Goal: Check status: Check status

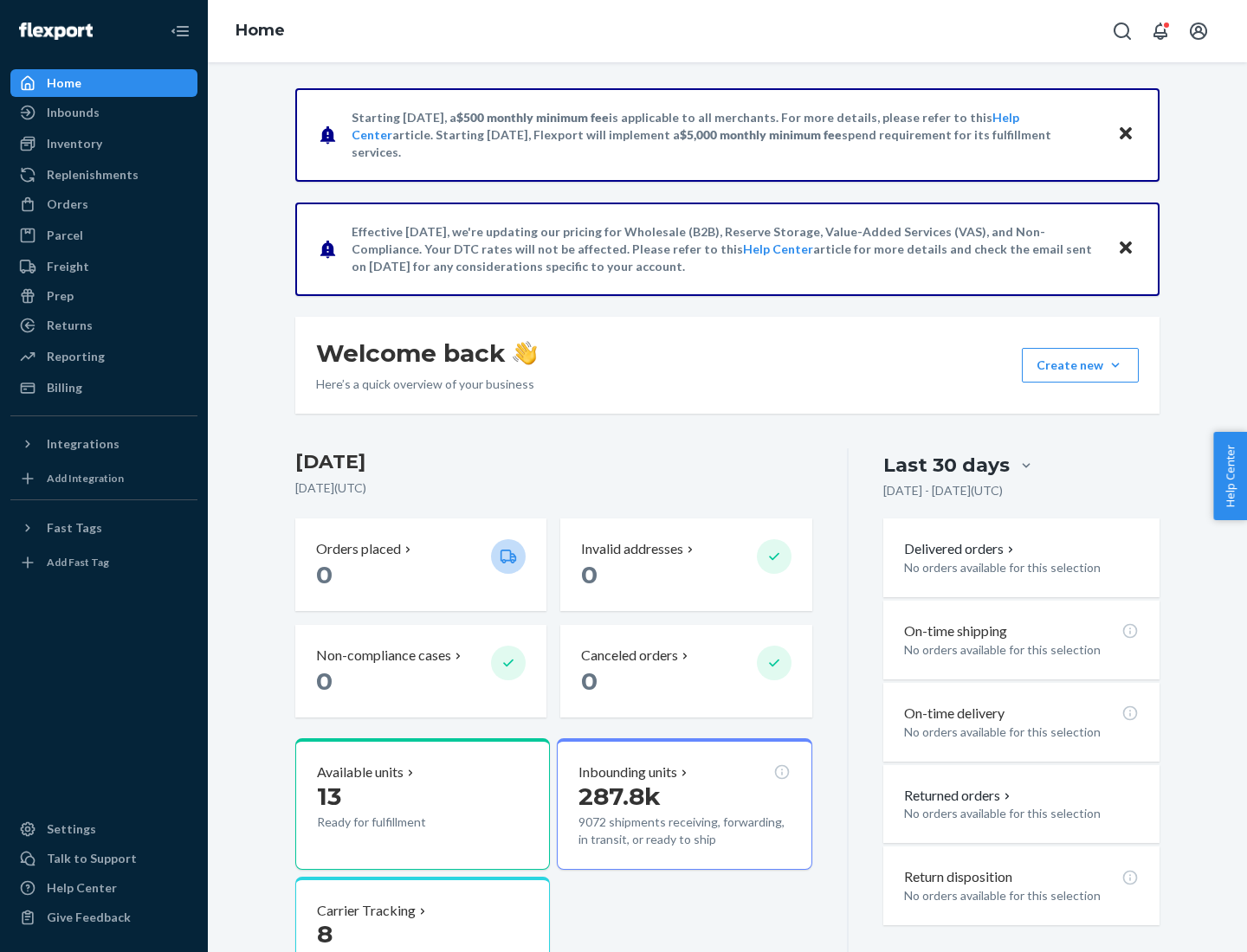
click at [1115, 366] on button "Create new Create new inbound Create new order Create new product" at bounding box center [1080, 365] width 117 height 35
click at [71, 113] on div "Inbounds" at bounding box center [73, 113] width 53 height 17
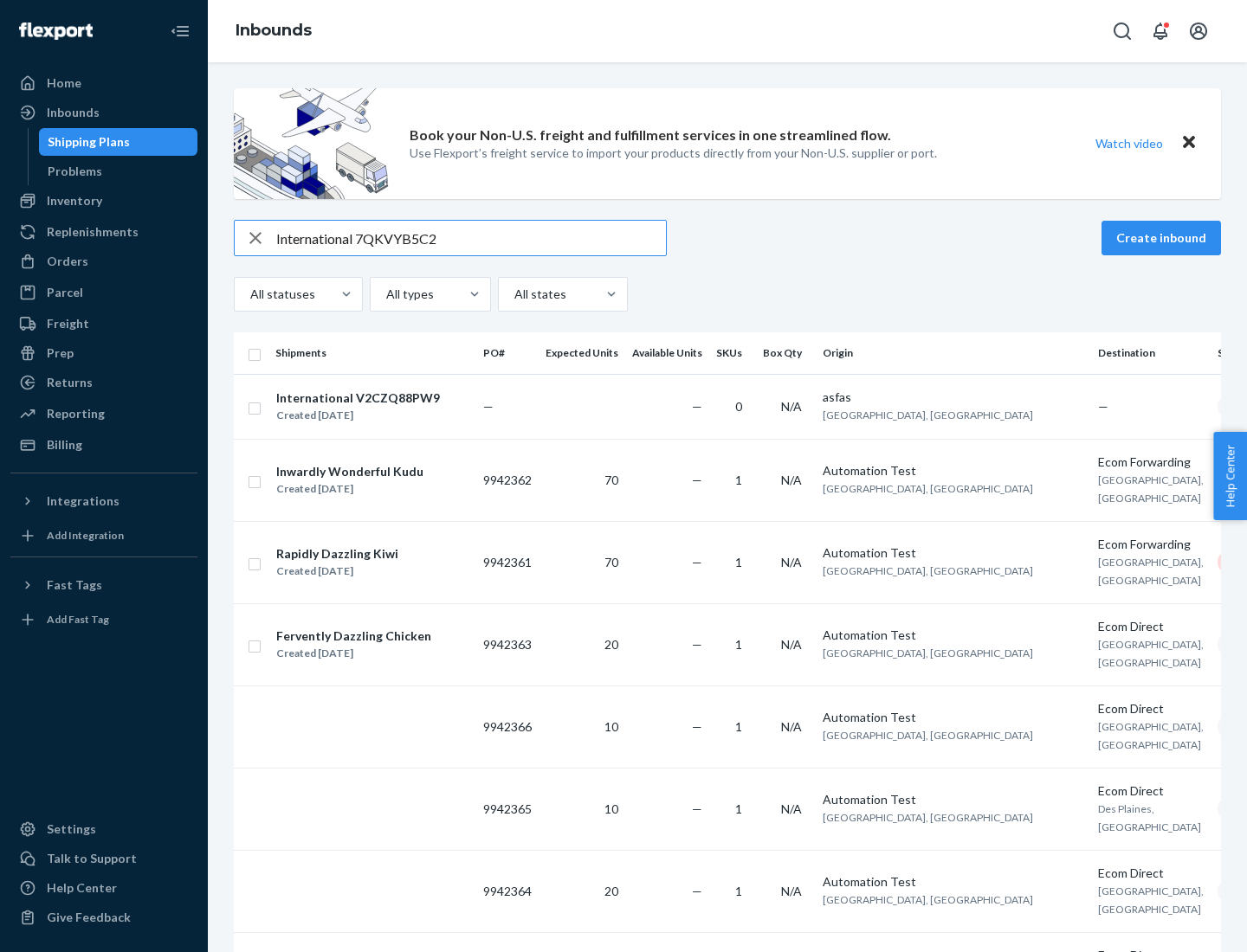
type input "International 7QKVYB5C29"
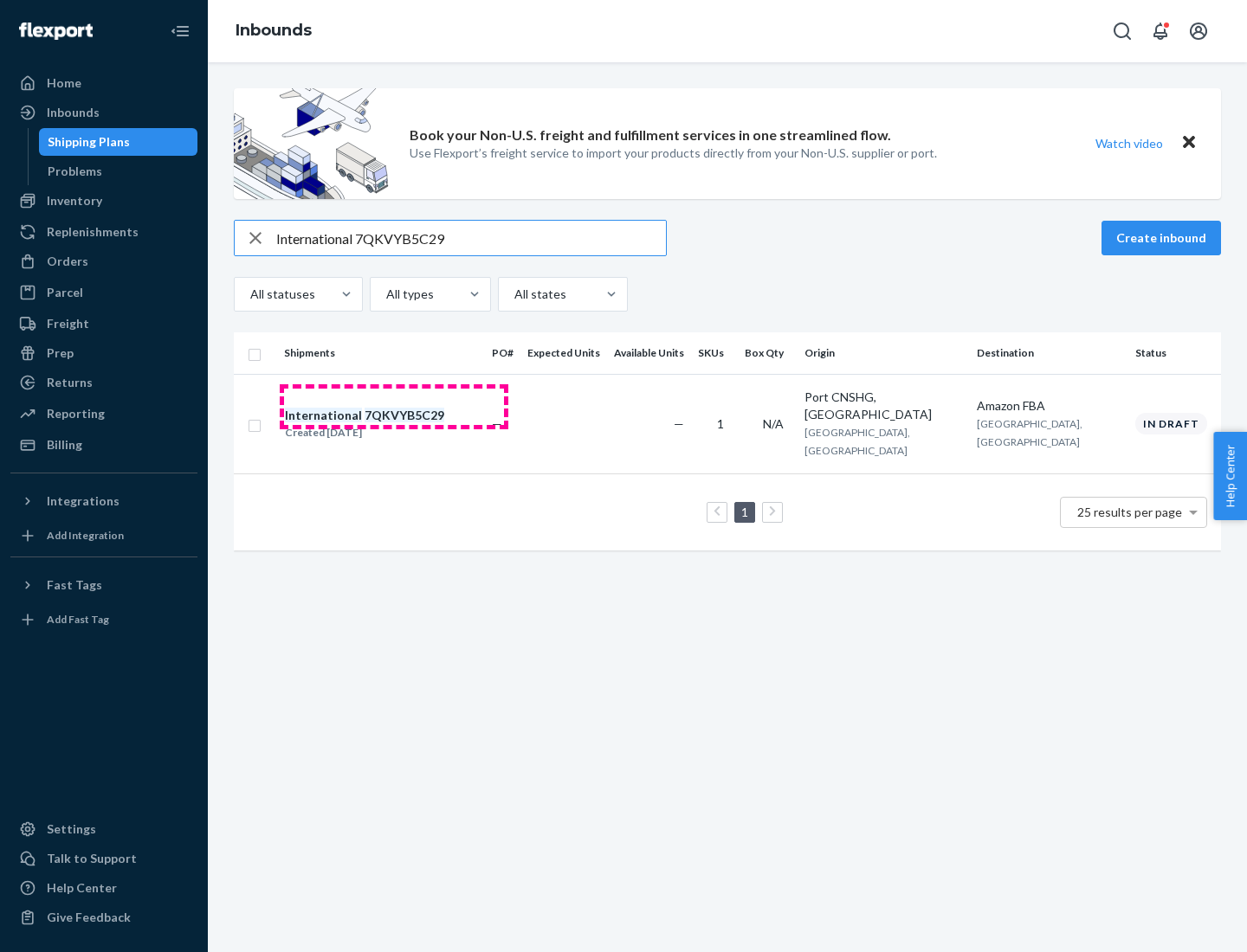
click at [394, 424] on div "Created [DATE]" at bounding box center [365, 432] width 160 height 17
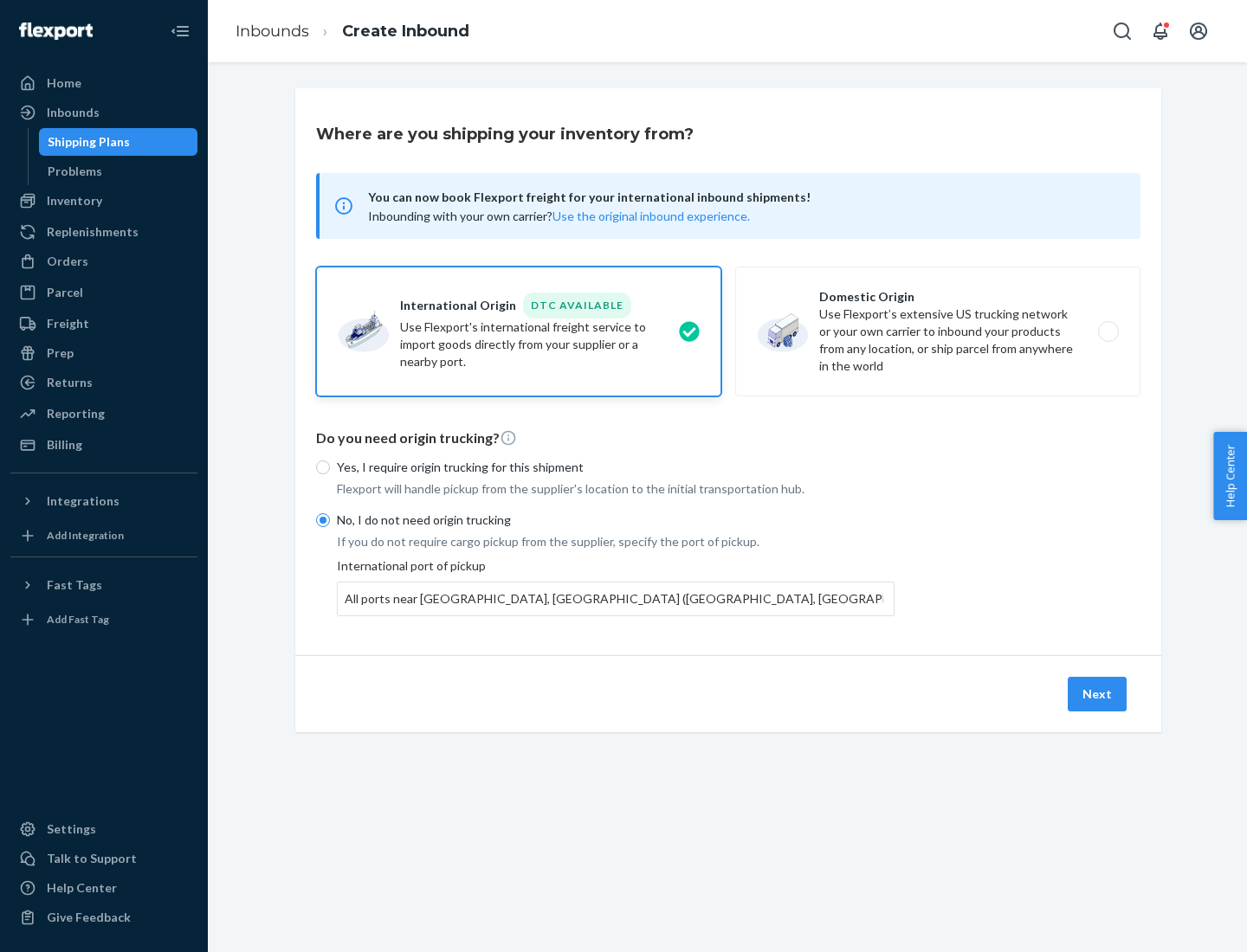
click at [1098, 694] on button "Next" at bounding box center [1097, 694] width 59 height 35
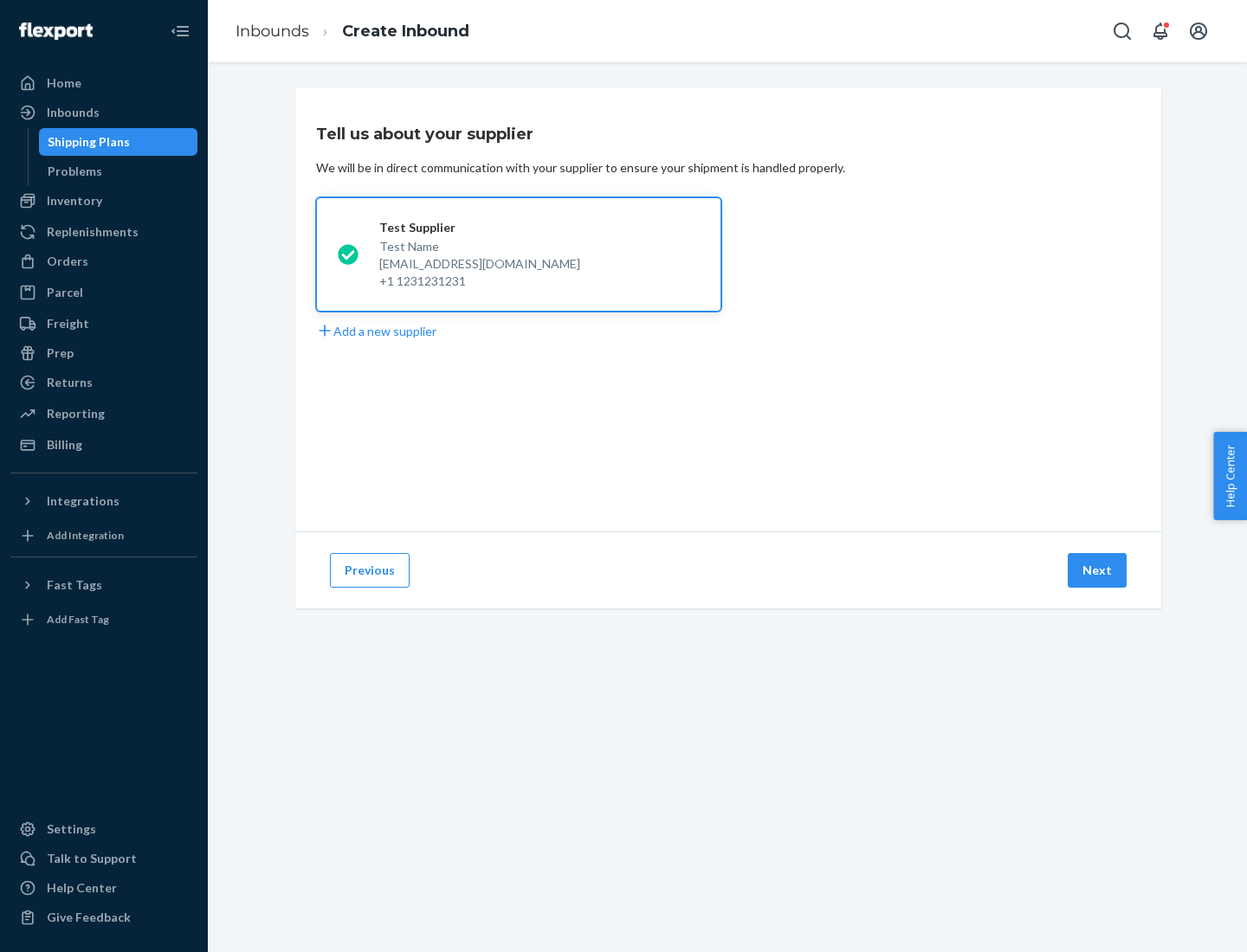
click at [1098, 570] on button "Next" at bounding box center [1097, 570] width 59 height 35
